Goal: Task Accomplishment & Management: Manage account settings

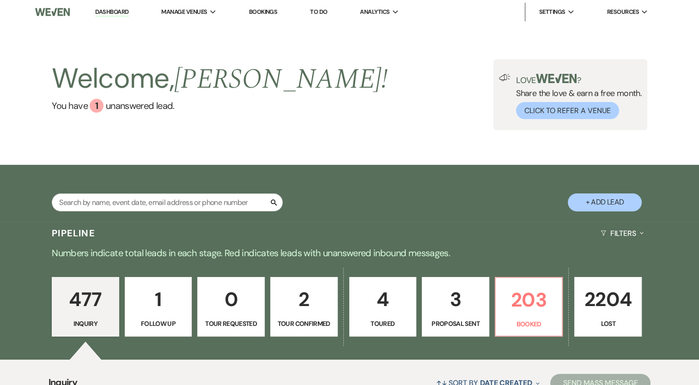
click at [471, 302] on p "3" at bounding box center [455, 299] width 55 height 31
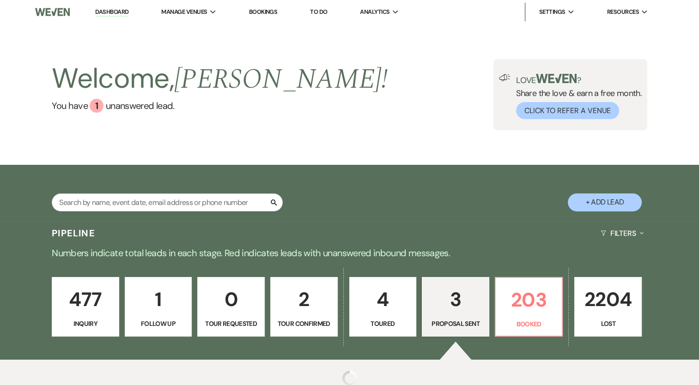
select select "6"
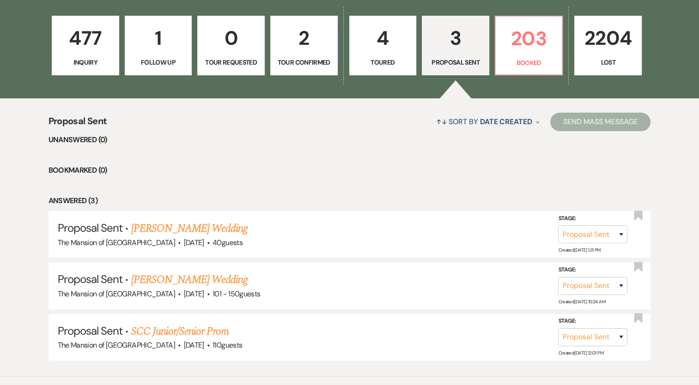
scroll to position [277, 0]
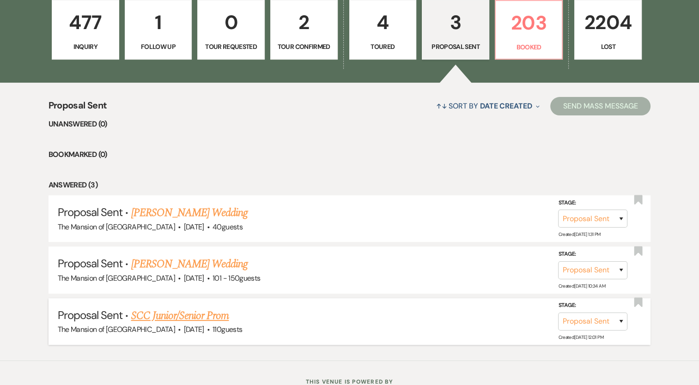
click at [204, 308] on link "SCC Junior/Senior Prom" at bounding box center [180, 316] width 98 height 17
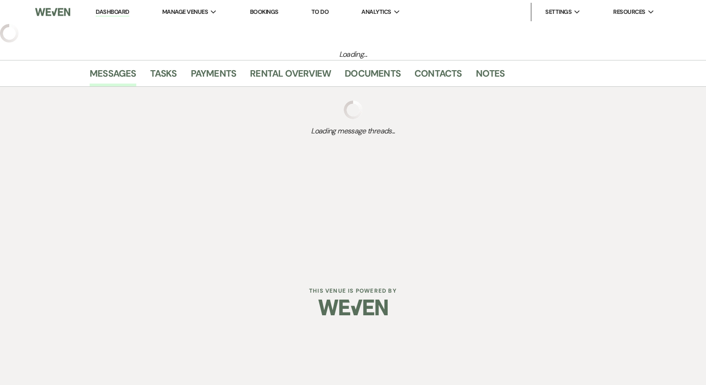
select select "6"
select select "5"
select select "18"
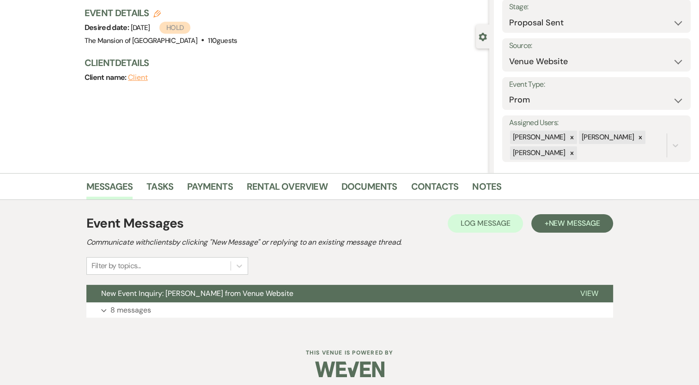
scroll to position [64, 0]
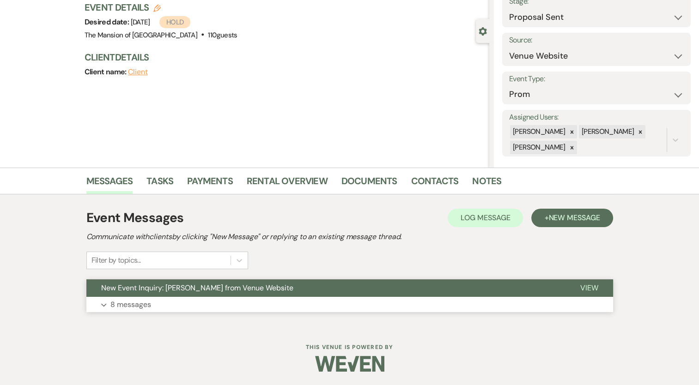
click at [234, 289] on span "New Event Inquiry: Ann COSTANTINO from Venue Website" at bounding box center [197, 288] width 192 height 10
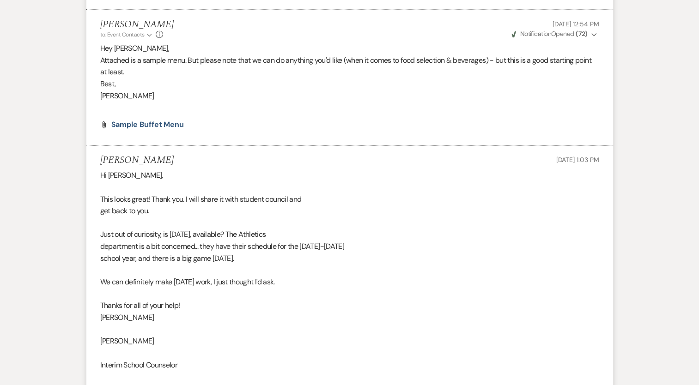
scroll to position [1359, 0]
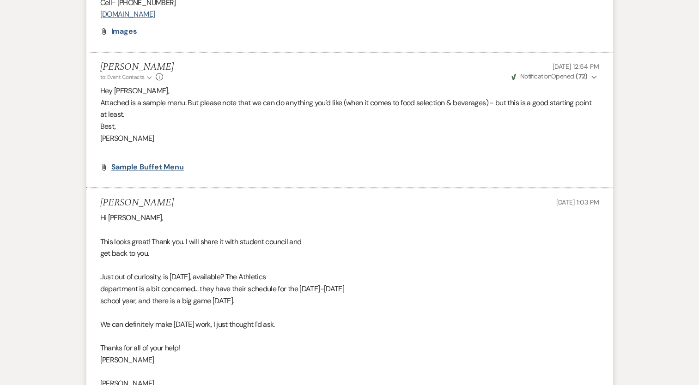
click at [144, 172] on span "Sample Buffet Menu" at bounding box center [147, 167] width 73 height 10
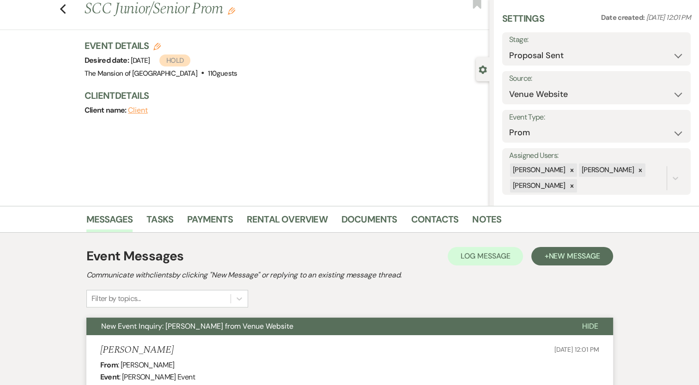
scroll to position [0, 0]
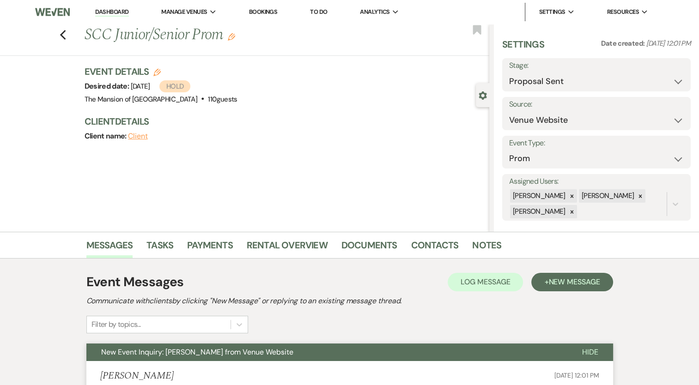
click at [116, 12] on link "Dashboard" at bounding box center [111, 12] width 33 height 9
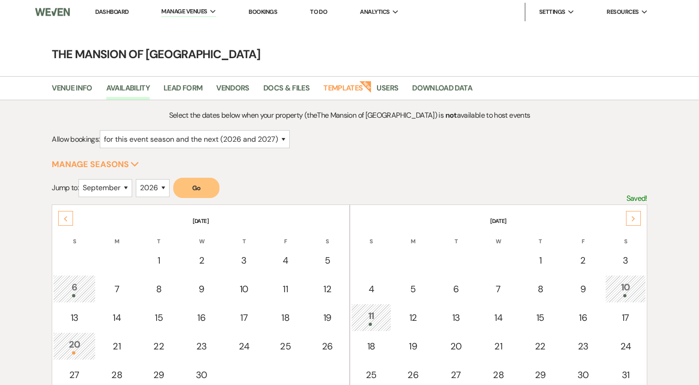
select select "2"
select select "9"
select select "2026"
click at [115, 8] on link "Dashboard" at bounding box center [111, 12] width 33 height 8
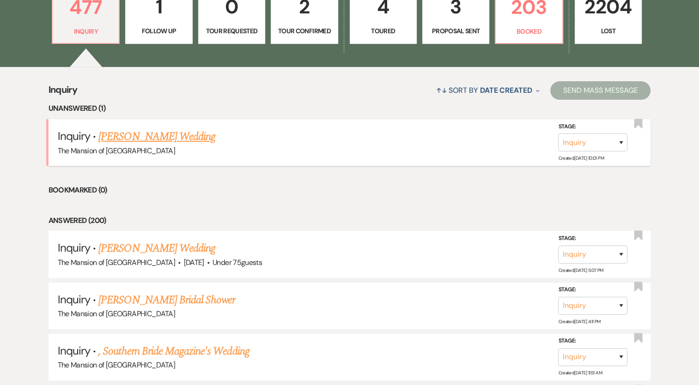
scroll to position [323, 0]
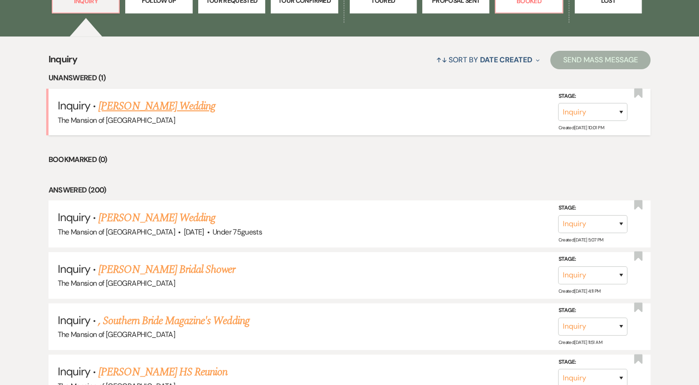
click at [213, 105] on link "[PERSON_NAME] Wedding" at bounding box center [156, 106] width 117 height 17
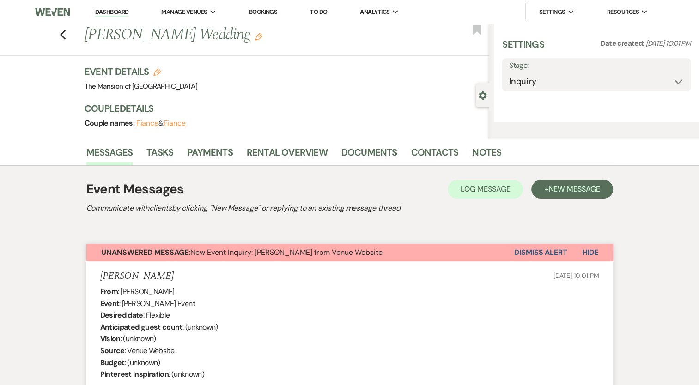
select select "5"
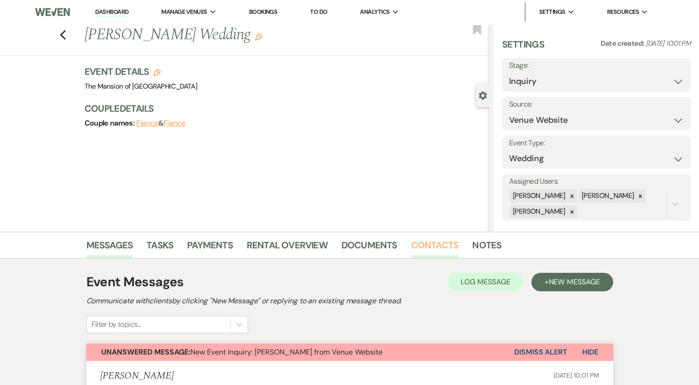
click at [437, 249] on link "Contacts" at bounding box center [435, 248] width 48 height 20
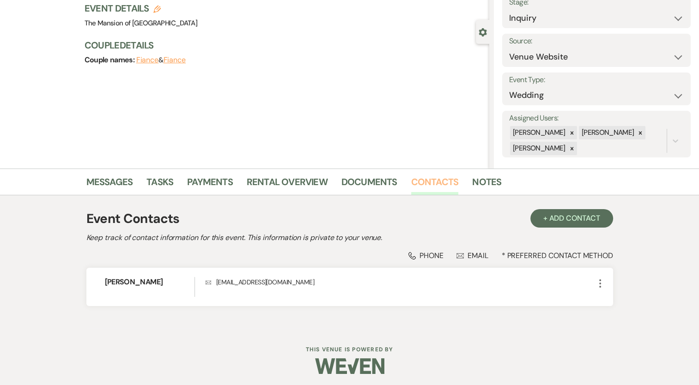
scroll to position [66, 0]
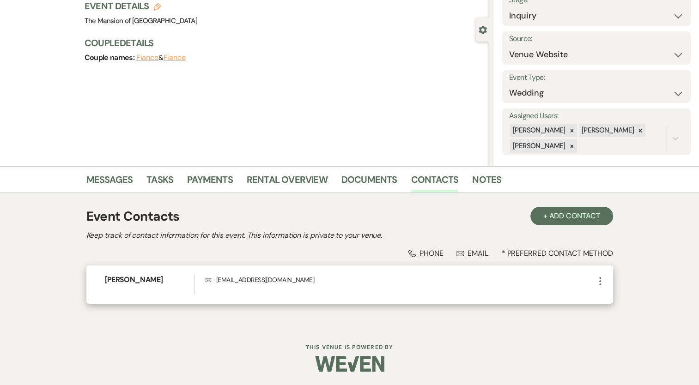
click at [598, 280] on icon "More" at bounding box center [600, 281] width 11 height 11
click at [628, 297] on button "Pencil Edit" at bounding box center [622, 300] width 55 height 16
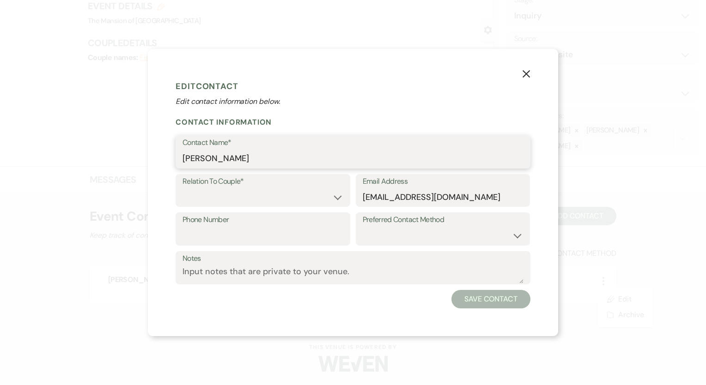
drag, startPoint x: 183, startPoint y: 157, endPoint x: 269, endPoint y: 168, distance: 86.7
click at [269, 168] on div "Contact Name* [PERSON_NAME]" at bounding box center [353, 151] width 355 height 33
paste input "[PERSON_NAME] <[EMAIL_ADDRESS][DOMAIN_NAME]"
type input "[PERSON_NAME]"
click at [463, 195] on input "[EMAIL_ADDRESS][DOMAIN_NAME]" at bounding box center [443, 197] width 161 height 18
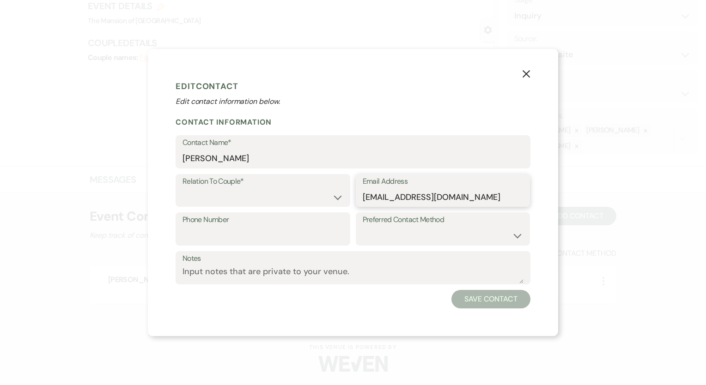
click at [463, 195] on input "[EMAIL_ADDRESS][DOMAIN_NAME]" at bounding box center [443, 197] width 161 height 18
click at [463, 196] on input "[EMAIL_ADDRESS][DOMAIN_NAME]" at bounding box center [443, 197] width 161 height 18
click at [532, 74] on button "X" at bounding box center [526, 74] width 14 height 16
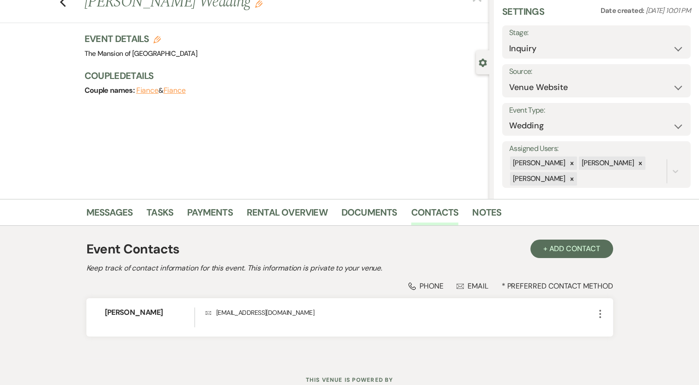
scroll to position [46, 0]
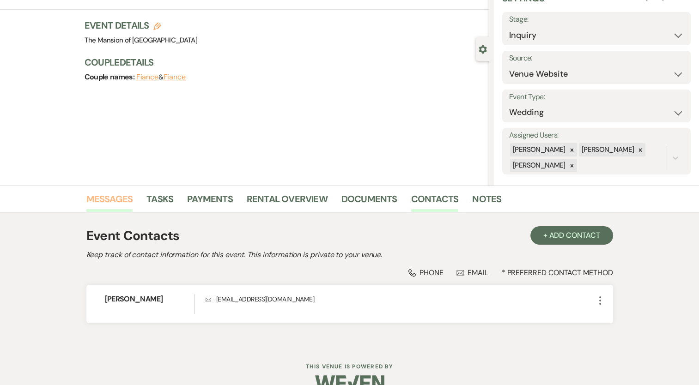
click at [117, 199] on link "Messages" at bounding box center [109, 202] width 47 height 20
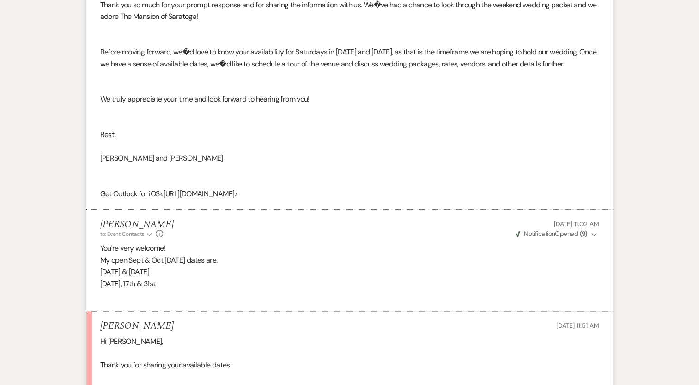
scroll to position [1063, 0]
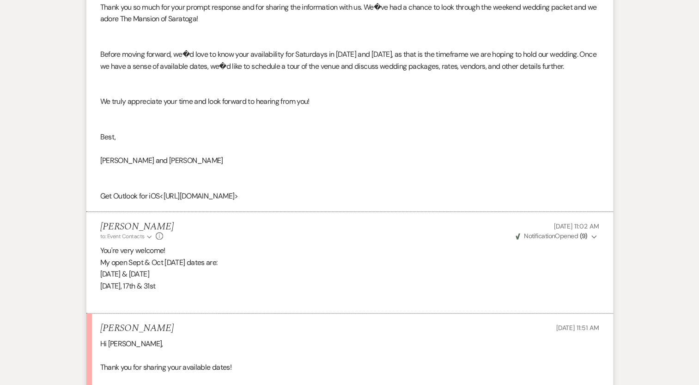
drag, startPoint x: 102, startPoint y: 276, endPoint x: 207, endPoint y: 301, distance: 108.7
click at [207, 301] on div "You're very welcome! My open Sept & Oct [DATE] dates are: [DATE] & [DATE] 3rd, …" at bounding box center [349, 274] width 499 height 59
copy div "My open Sept & Oct [DATE] dates are: [DATE] & [DATE] 3rd, 17th & 31st"
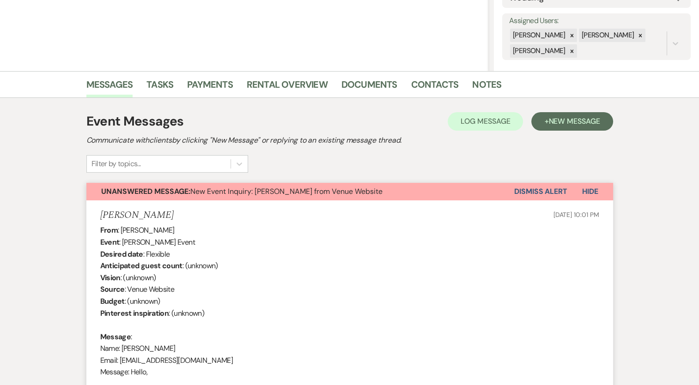
scroll to position [0, 0]
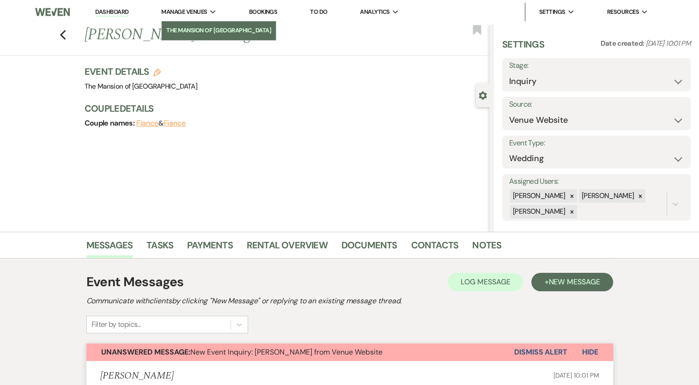
click at [182, 32] on li "The Mansion of [GEOGRAPHIC_DATA]" at bounding box center [218, 30] width 105 height 9
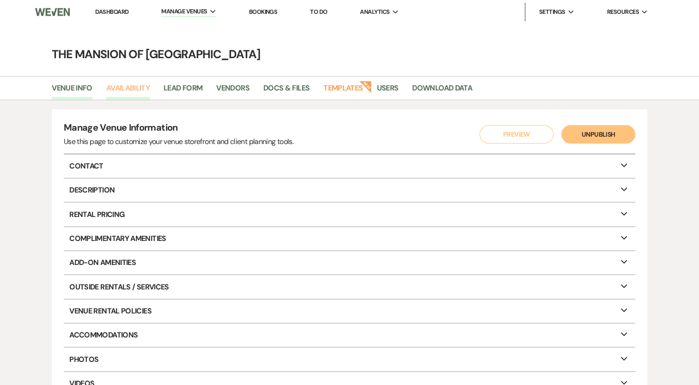
click at [133, 89] on link "Availability" at bounding box center [127, 91] width 43 height 18
select select "2"
select select "2026"
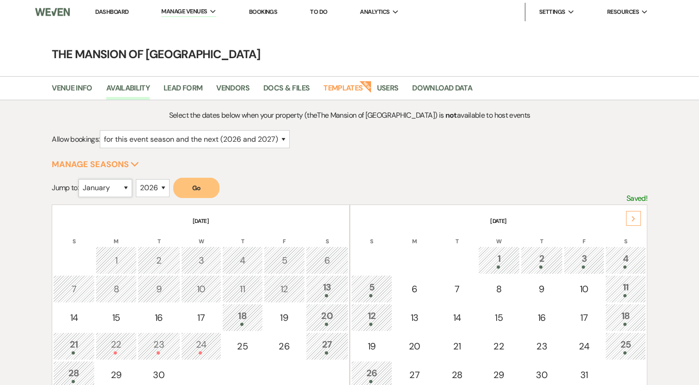
click at [127, 187] on select "January February March April May June July August September October November De…" at bounding box center [106, 188] width 54 height 18
click at [311, 178] on form "Jump to: January February March April May June July August September October No…" at bounding box center [350, 191] width 596 height 27
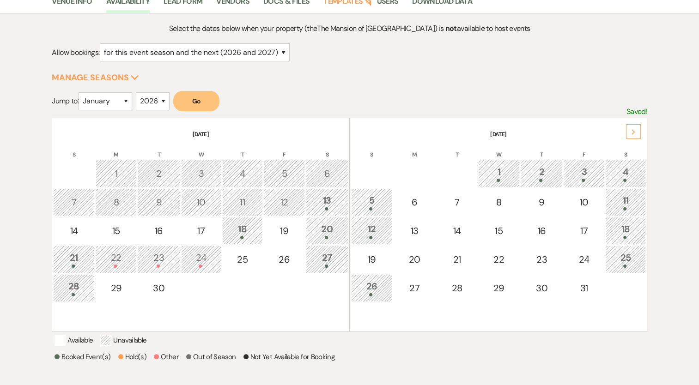
scroll to position [92, 0]
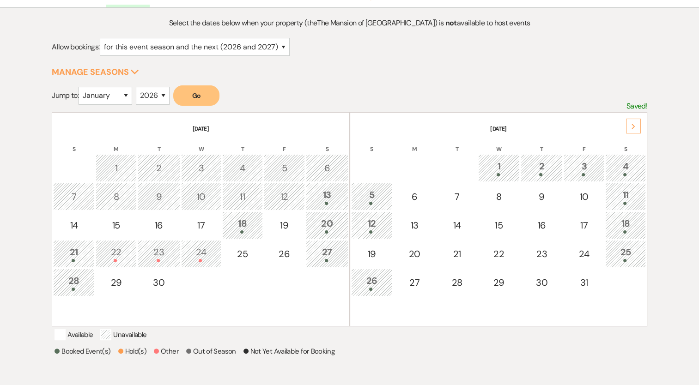
click at [326, 220] on div "20" at bounding box center [327, 225] width 32 height 17
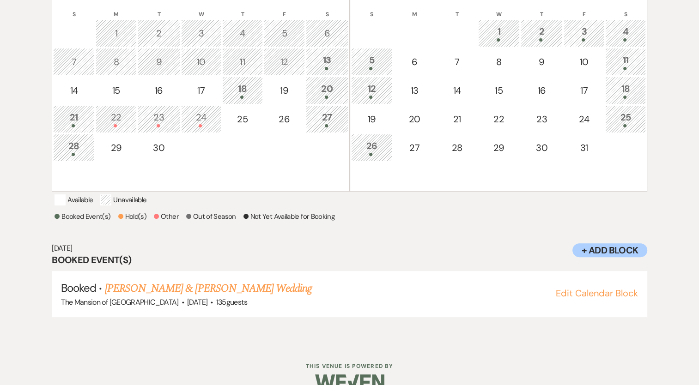
scroll to position [232, 0]
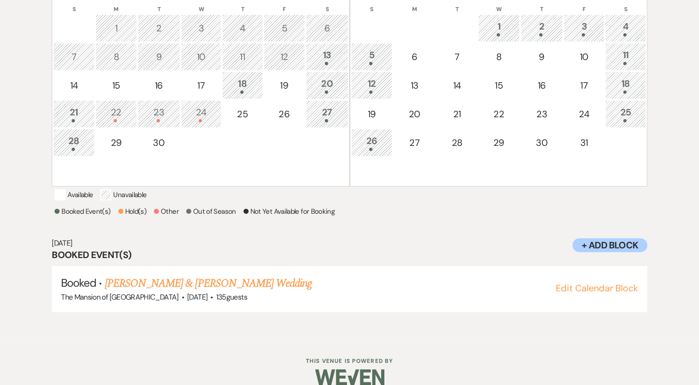
click at [75, 107] on div "21" at bounding box center [73, 113] width 31 height 17
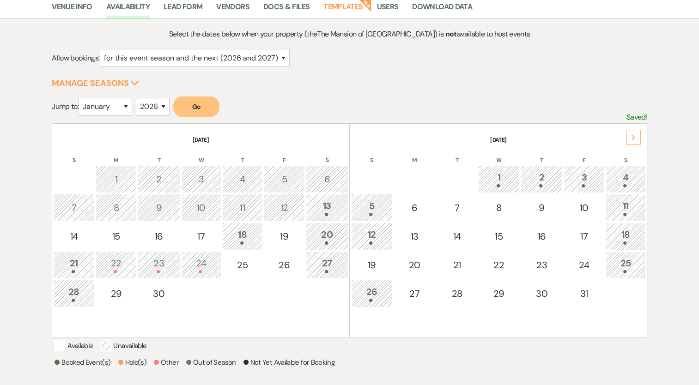
scroll to position [0, 0]
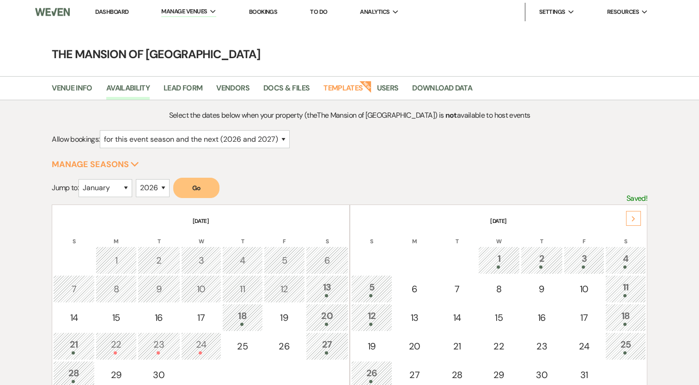
click at [102, 16] on link "Dashboard" at bounding box center [111, 12] width 33 height 8
click at [104, 12] on link "Dashboard" at bounding box center [111, 12] width 33 height 8
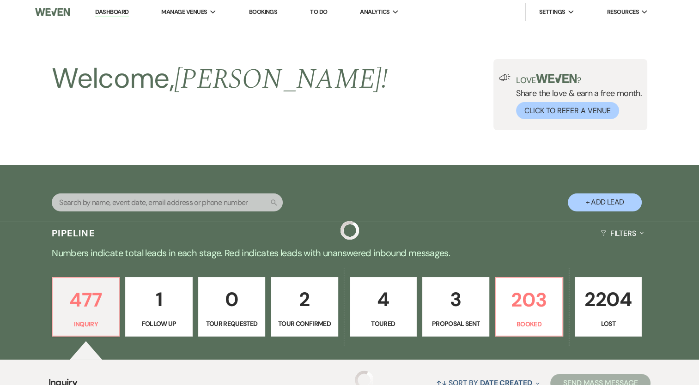
click at [115, 16] on link "Dashboard" at bounding box center [111, 12] width 33 height 9
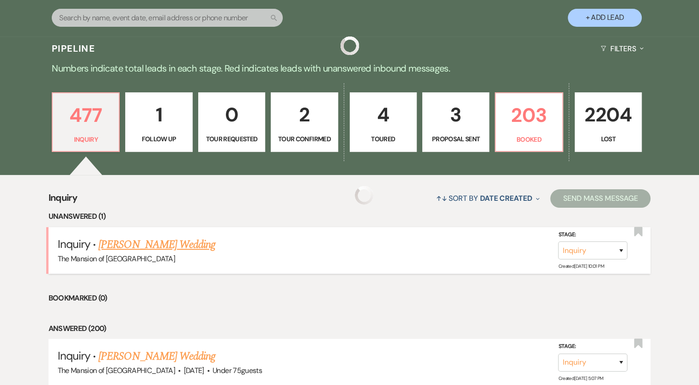
click at [171, 244] on link "[PERSON_NAME] Wedding" at bounding box center [156, 245] width 117 height 17
select select "5"
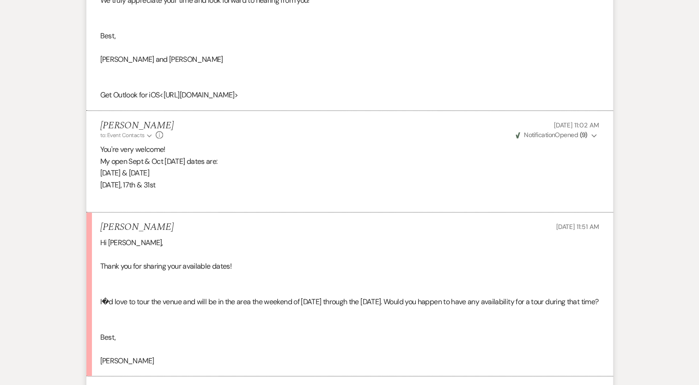
scroll to position [1277, 0]
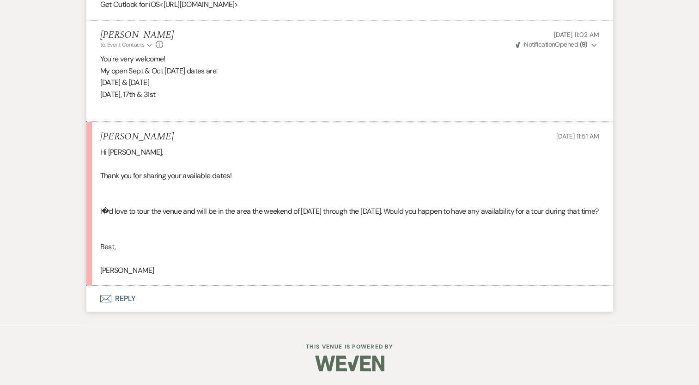
click at [117, 296] on button "Envelope Reply" at bounding box center [349, 299] width 527 height 26
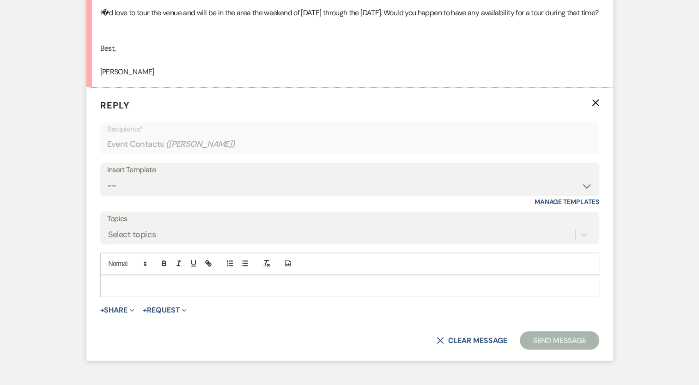
scroll to position [1454, 0]
click at [147, 320] on form "Reply X Recipients* Event Contacts ( [PERSON_NAME] ) Insert Template -- Booking…" at bounding box center [349, 224] width 527 height 274
click at [169, 291] on p at bounding box center [350, 285] width 484 height 10
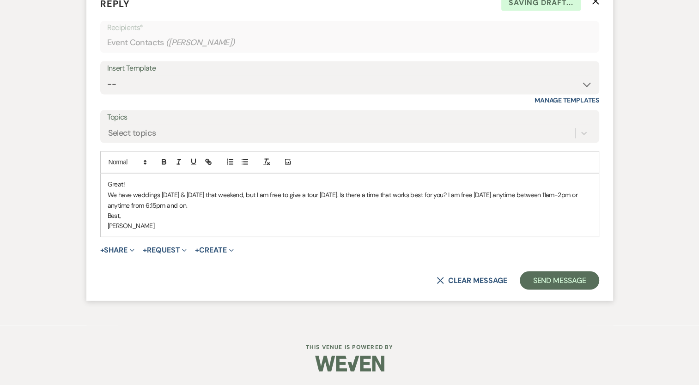
scroll to position [1577, 0]
click at [585, 274] on button "Send Message" at bounding box center [559, 280] width 79 height 18
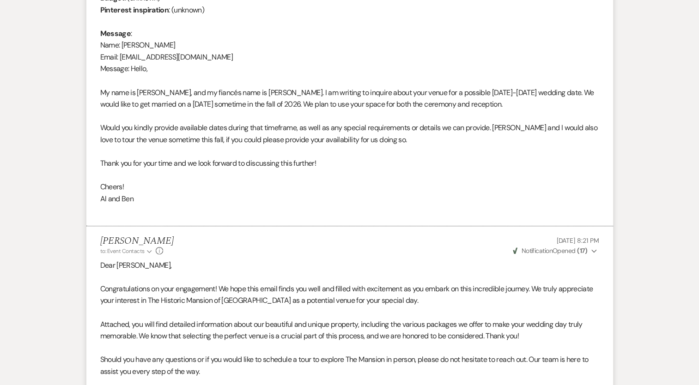
scroll to position [0, 0]
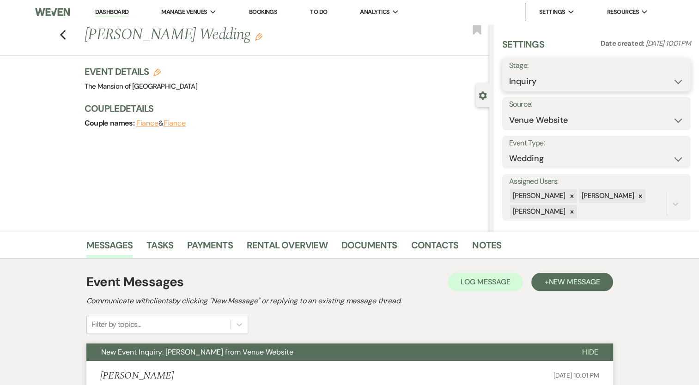
click at [572, 78] on select "Inquiry Follow Up Tour Requested Tour Confirmed Toured Proposal Sent Booked Lost" at bounding box center [596, 82] width 175 height 18
click at [566, 85] on select "Inquiry Follow Up Tour Requested Tour Confirmed Toured Proposal Sent Booked Lost" at bounding box center [596, 82] width 175 height 18
click at [597, 82] on select "Inquiry Follow Up Tour Requested Tour Confirmed Toured Proposal Sent Booked Lost" at bounding box center [596, 82] width 175 height 18
select select "2"
click at [509, 73] on select "Inquiry Follow Up Tour Requested Tour Confirmed Toured Proposal Sent Booked Lost" at bounding box center [596, 82] width 175 height 18
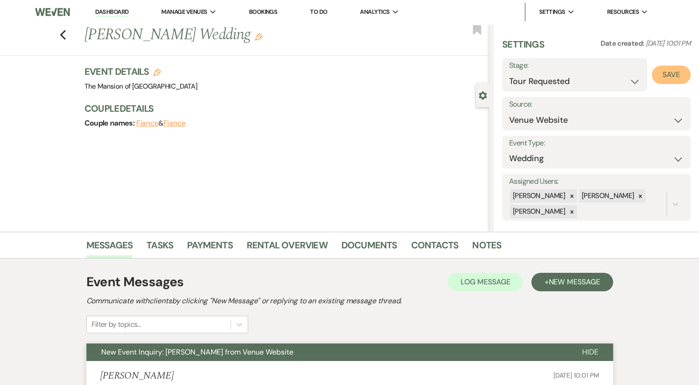
click at [659, 69] on button "Save" at bounding box center [671, 75] width 39 height 18
click at [116, 12] on link "Dashboard" at bounding box center [111, 12] width 33 height 9
select select "2"
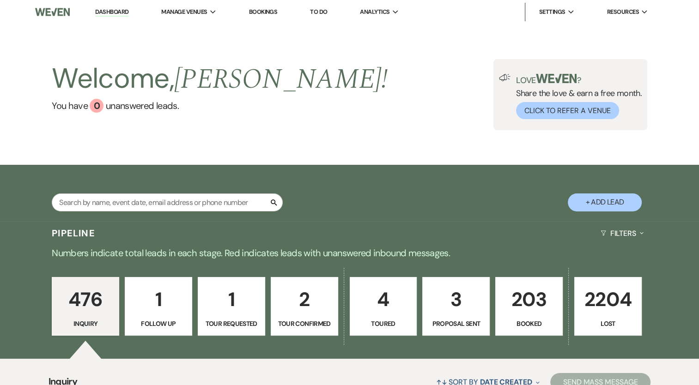
click at [111, 9] on link "Dashboard" at bounding box center [111, 12] width 33 height 9
